Goal: Information Seeking & Learning: Find specific fact

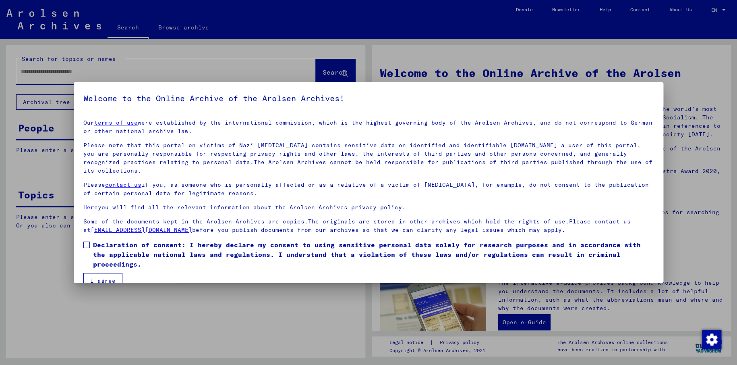
click at [89, 241] on span at bounding box center [86, 244] width 6 height 6
click at [107, 273] on button "I agree" at bounding box center [102, 280] width 39 height 15
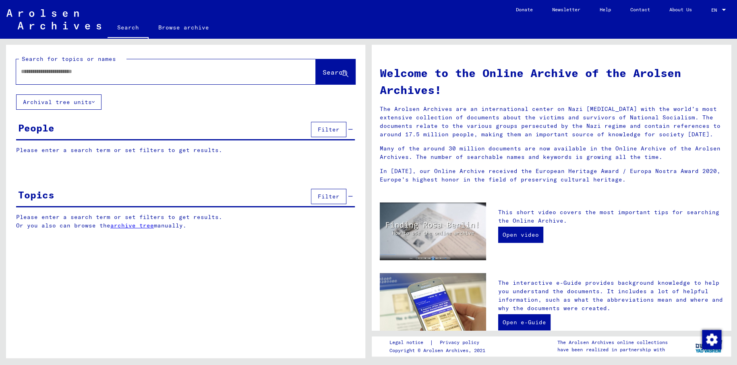
click at [38, 71] on input "text" at bounding box center [156, 71] width 271 height 8
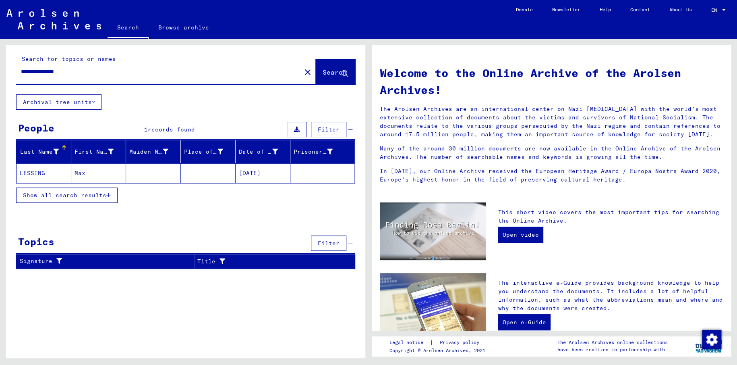
click at [79, 172] on mat-cell "Max" at bounding box center [98, 172] width 55 height 19
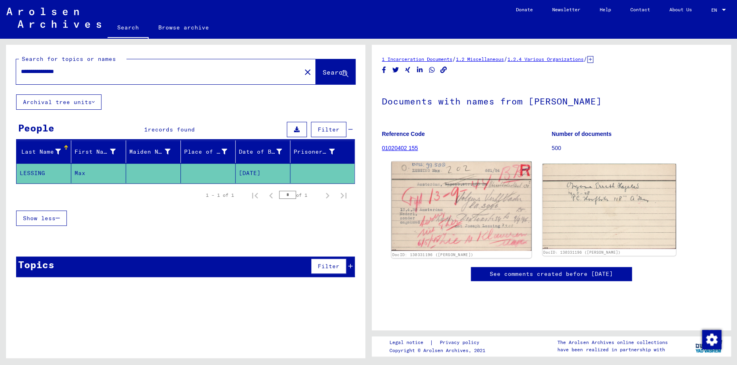
click at [481, 198] on img at bounding box center [462, 206] width 140 height 89
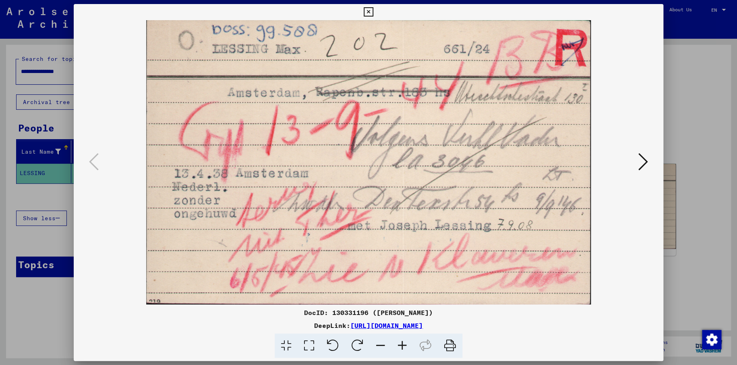
drag, startPoint x: 252, startPoint y: 162, endPoint x: 353, endPoint y: 234, distance: 123.8
click at [336, 231] on img at bounding box center [368, 162] width 535 height 284
click at [644, 162] on icon at bounding box center [644, 161] width 10 height 19
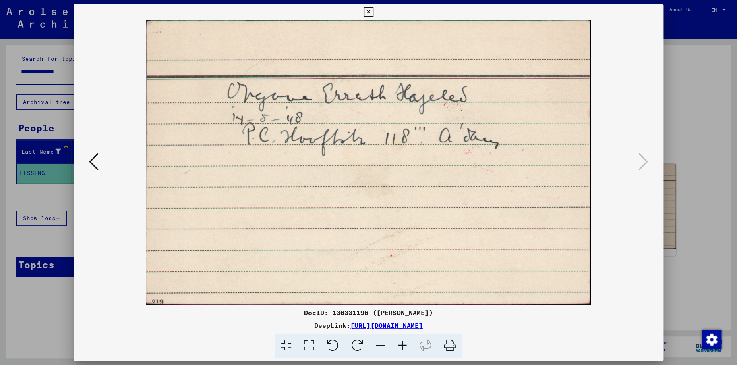
click at [371, 10] on icon at bounding box center [368, 12] width 9 height 10
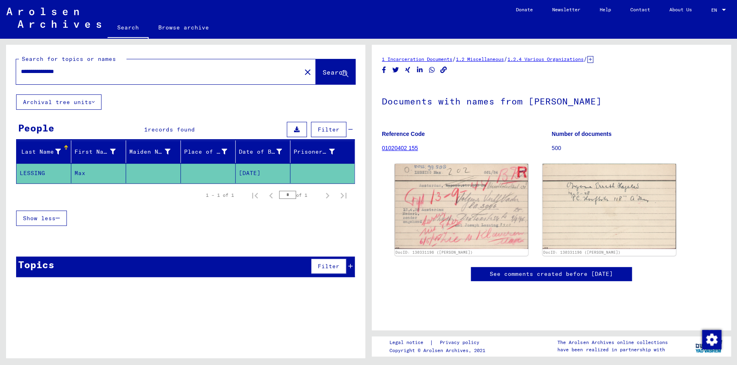
drag, startPoint x: 60, startPoint y: 71, endPoint x: 36, endPoint y: 71, distance: 23.8
click at [36, 71] on input "**********" at bounding box center [159, 71] width 276 height 8
type input "**********"
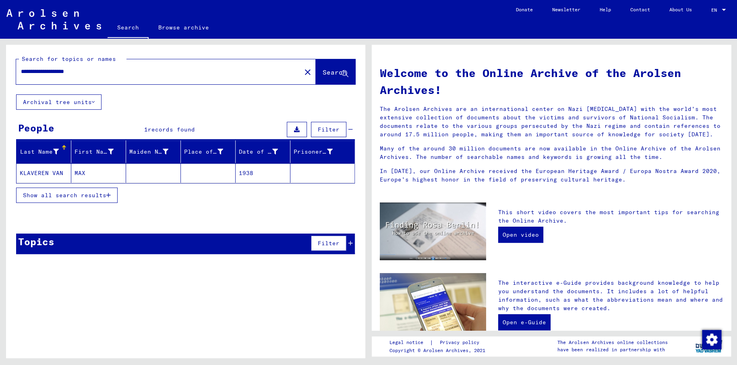
click at [250, 172] on mat-cell "1938" at bounding box center [263, 172] width 55 height 19
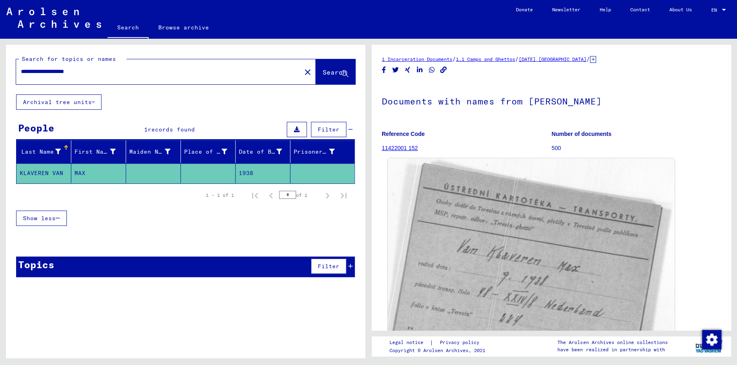
click at [532, 263] on img at bounding box center [531, 270] width 287 height 224
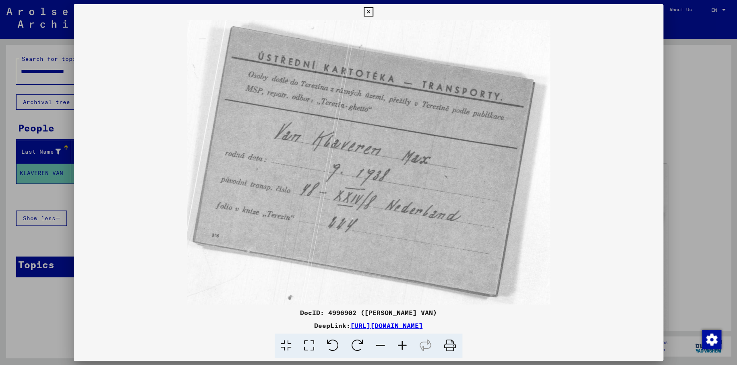
click at [367, 11] on icon at bounding box center [368, 12] width 9 height 10
